Goal: Feedback & Contribution: Leave review/rating

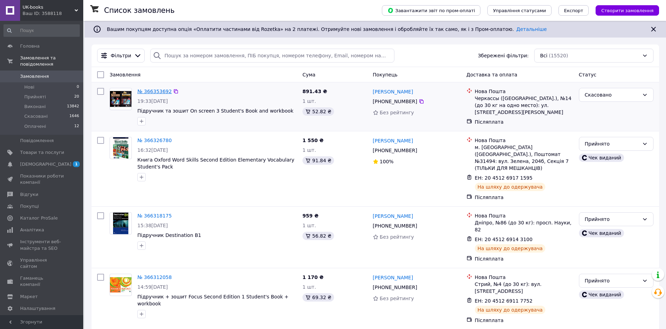
click at [162, 93] on link "№ 366353692" at bounding box center [154, 91] width 34 height 6
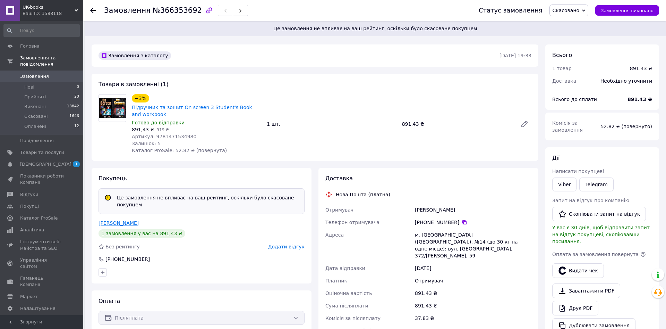
click at [127, 220] on link "[PERSON_NAME]" at bounding box center [119, 223] width 40 height 6
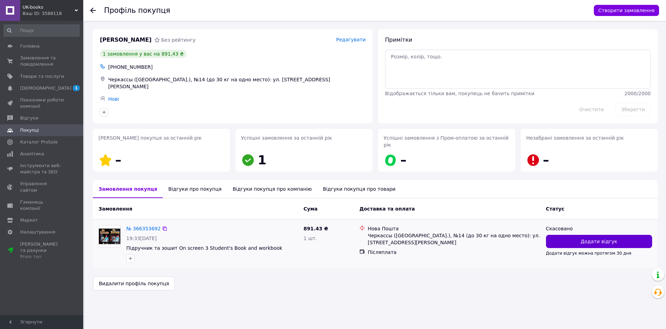
click at [612, 237] on button "Додати відгук" at bounding box center [599, 241] width 106 height 13
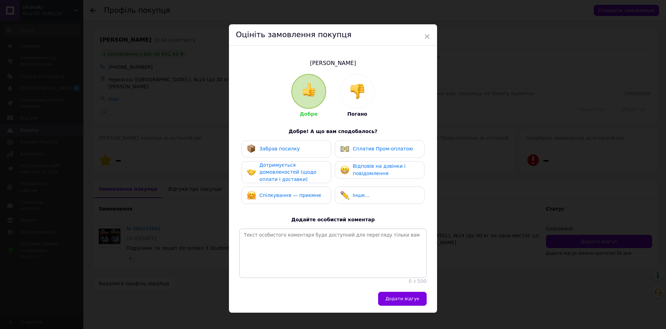
click at [369, 95] on div at bounding box center [357, 91] width 34 height 34
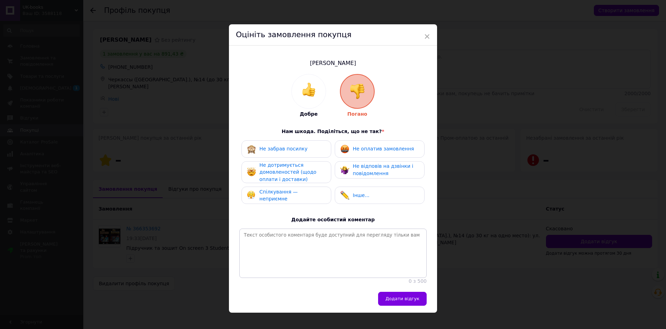
click at [308, 162] on div "Не дотримується домовленостей (щодо оплати і доставки)" at bounding box center [292, 172] width 66 height 22
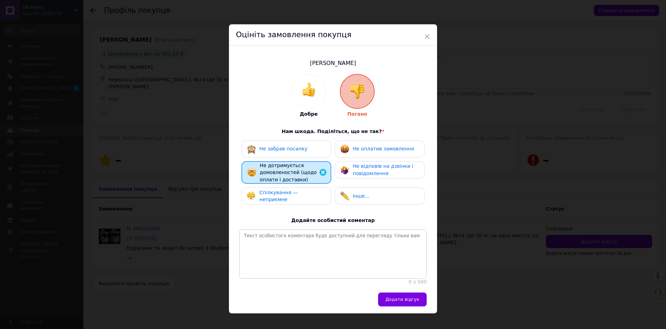
drag, startPoint x: 351, startPoint y: 153, endPoint x: 349, endPoint y: 169, distance: 15.7
click at [351, 153] on div "Не оплатив замовлення" at bounding box center [380, 148] width 90 height 17
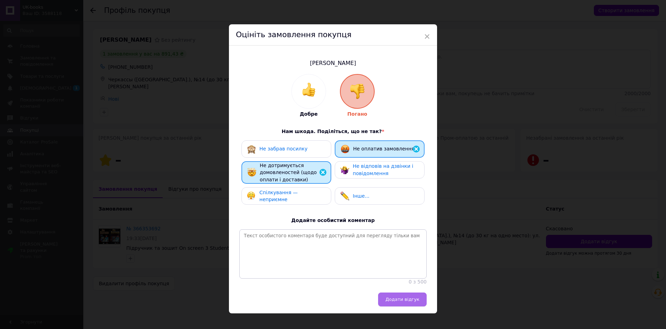
click at [399, 306] on button "Додати відгук" at bounding box center [402, 299] width 49 height 14
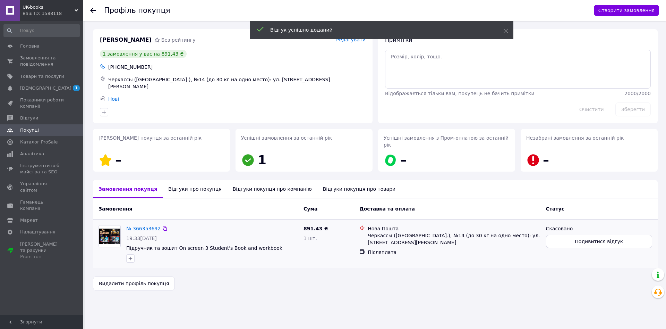
click at [136, 226] on link "№ 366353692" at bounding box center [143, 229] width 34 height 6
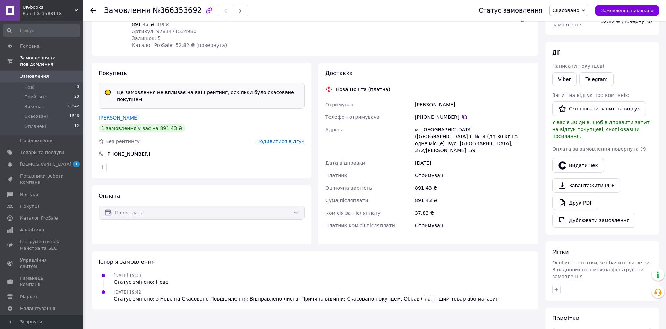
scroll to position [141, 0]
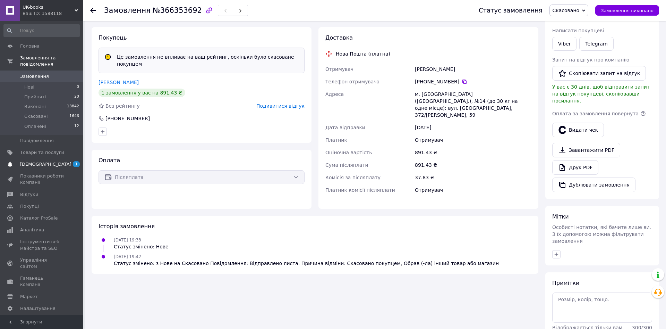
click at [67, 163] on link "[DEMOGRAPHIC_DATA] 1 0" at bounding box center [41, 164] width 83 height 12
